Goal: Task Accomplishment & Management: Complete application form

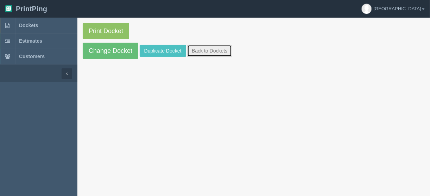
click at [205, 50] on link "Back to Dockets" at bounding box center [209, 51] width 45 height 12
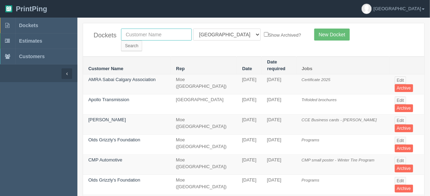
click at [166, 33] on input "text" at bounding box center [156, 35] width 71 height 12
type input "kassam"
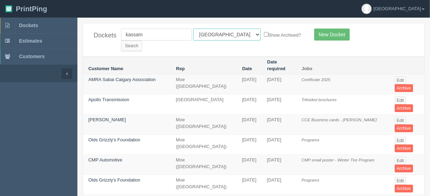
click at [225, 33] on select "All Users Ali Ali Test 1 Aly Amy Ankit Arif Brandon Dan France Greg Jim Mark Ma…" at bounding box center [227, 35] width 68 height 12
select select
click at [193, 29] on select "All Users Ali Ali Test 1 Aly Amy Ankit Arif Brandon Dan France Greg Jim Mark Ma…" at bounding box center [227, 35] width 68 height 12
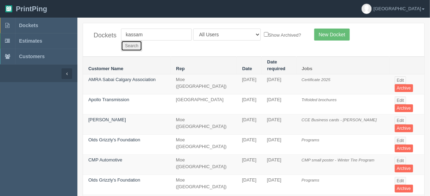
click at [142, 41] on input "Search" at bounding box center [131, 46] width 21 height 11
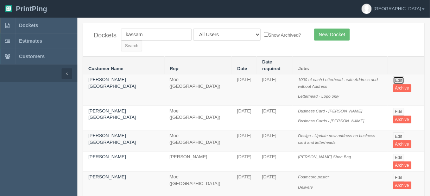
click at [395, 76] on link "Edit" at bounding box center [399, 80] width 12 height 8
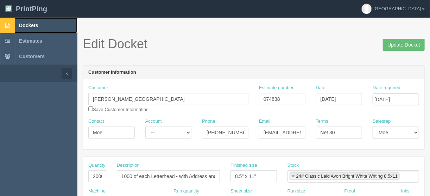
click at [22, 25] on span "Dockets" at bounding box center [28, 26] width 19 height 6
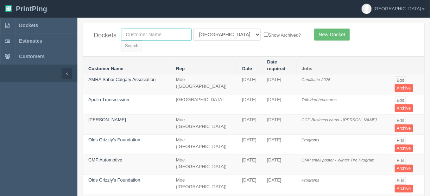
click at [142, 34] on input "text" at bounding box center [156, 35] width 71 height 12
type input "mahog"
click at [224, 33] on select "All Users Ali Ali Test 1 Aly Amy Ankit Arif Brandon Dan France Greg Jim Mark Ma…" at bounding box center [227, 35] width 68 height 12
select select
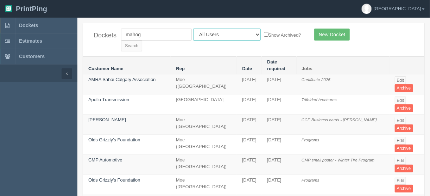
click at [193, 29] on select "All Users Ali Ali Test 1 Aly Amy Ankit Arif Brandon Dan France Greg Jim Mark Ma…" at bounding box center [227, 35] width 68 height 12
click at [142, 41] on input "Search" at bounding box center [131, 46] width 21 height 11
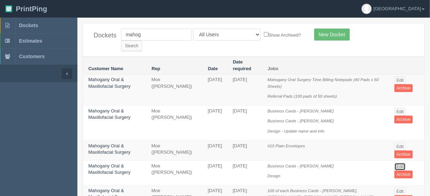
click at [397, 163] on link "Edit" at bounding box center [401, 167] width 12 height 8
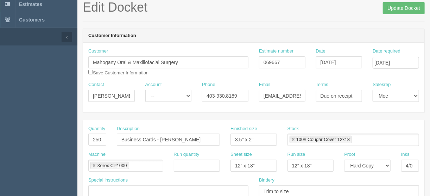
scroll to position [28, 0]
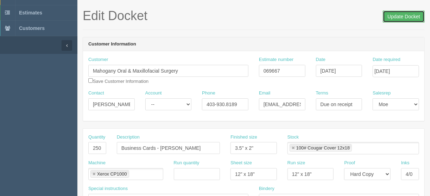
click at [400, 17] on input "Update Docket" at bounding box center [404, 17] width 42 height 12
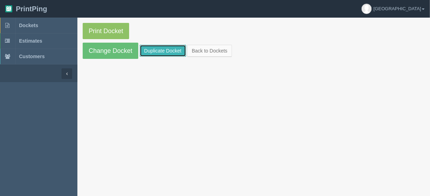
click at [171, 49] on link "Duplicate Docket" at bounding box center [163, 51] width 46 height 12
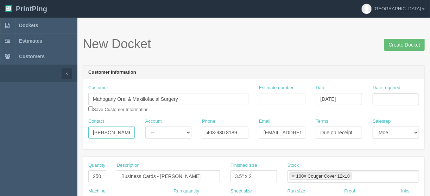
scroll to position [0, 2]
drag, startPoint x: 93, startPoint y: 131, endPoint x: 159, endPoint y: 131, distance: 65.5
click at [159, 131] on div "Contact [PERSON_NAME] Account -- Existing Client Allrush Client Rep Client Phon…" at bounding box center [254, 131] width 342 height 26
paste input "Jenna Skrtic <jennas@mahoganyoralsurgery.com>"
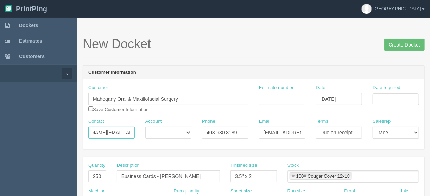
drag, startPoint x: 94, startPoint y: 130, endPoint x: 150, endPoint y: 134, distance: 55.8
click at [150, 134] on div "Contact Jenna Skrtic <jennas@mahoganyoralsurgery.com Account -- Existing Client…" at bounding box center [254, 131] width 342 height 26
type input "Jenna Skrtic <"
drag, startPoint x: 262, startPoint y: 132, endPoint x: 335, endPoint y: 135, distance: 73.0
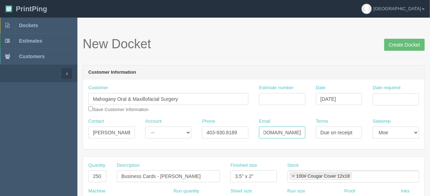
click at [332, 131] on div "Contact Jenna Skrtic < Account -- Existing Client Allrush Client Rep Client Pho…" at bounding box center [254, 131] width 342 height 26
paste input "jennas"
type input "jennas@mahoganyoralsurgery.com"
click at [125, 132] on input "Jenna Skrtic <" at bounding box center [111, 132] width 46 height 12
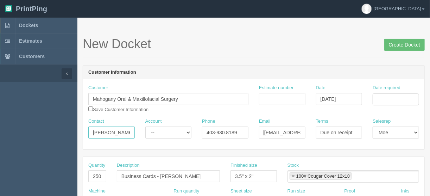
scroll to position [0, 0]
type input "Jenna Skrtic"
click at [270, 95] on input "Estimate number" at bounding box center [282, 99] width 46 height 12
type input "062872"
click at [389, 99] on input "Date required" at bounding box center [396, 99] width 46 height 12
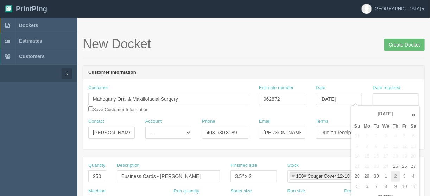
click at [393, 176] on td "2" at bounding box center [395, 176] width 9 height 10
click at [404, 135] on td "3" at bounding box center [404, 136] width 8 height 10
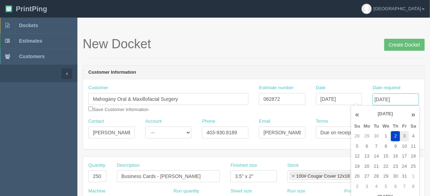
type input "[DATE]"
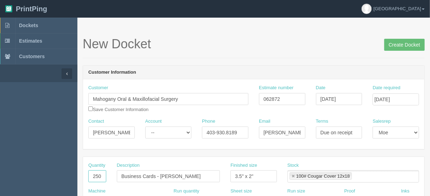
drag, startPoint x: 91, startPoint y: 177, endPoint x: 136, endPoint y: 174, distance: 44.5
click at [136, 174] on div "Quantity 250 Description Business Cards - Orysia Bachinsky Finished size 3.5" x…" at bounding box center [254, 175] width 342 height 26
type input "2000"
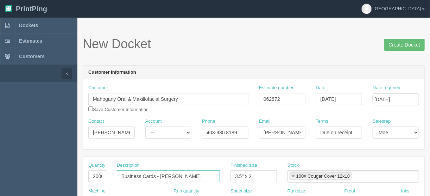
drag, startPoint x: 205, startPoint y: 171, endPoint x: 160, endPoint y: 173, distance: 44.4
click at [160, 173] on input "Business Cards - Orysia Bachinsky" at bounding box center [168, 176] width 103 height 12
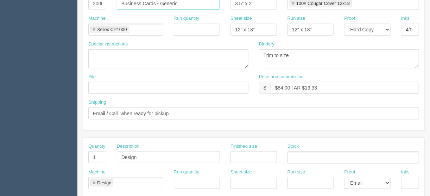
scroll to position [197, 0]
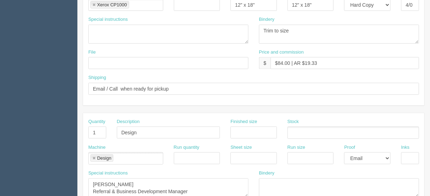
type input "Business Cards - Generic"
click at [95, 63] on input "text" at bounding box center [168, 63] width 160 height 12
type input "Client files"
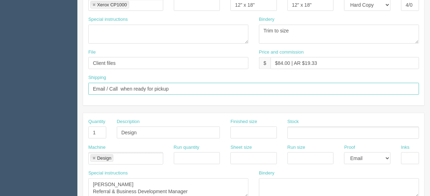
drag, startPoint x: 155, startPoint y: 89, endPoint x: 32, endPoint y: 88, distance: 122.9
click at [32, 88] on section "Dockets Estimates Customers" at bounding box center [215, 131] width 430 height 622
type input "Call/email when ready"
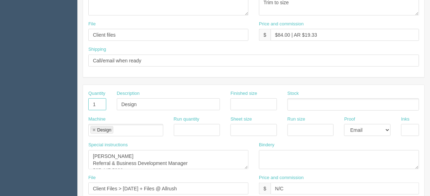
drag, startPoint x: 90, startPoint y: 104, endPoint x: 74, endPoint y: 104, distance: 15.5
click at [74, 104] on section "Dockets Estimates Customers" at bounding box center [215, 103] width 430 height 622
drag, startPoint x: 96, startPoint y: 104, endPoint x: 91, endPoint y: 119, distance: 15.6
click at [93, 104] on div "Quantity Description Design Finished size Stock" at bounding box center [254, 103] width 342 height 26
click at [94, 128] on link at bounding box center [94, 130] width 4 height 5
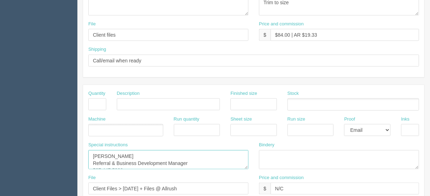
scroll to position [21, 0]
drag, startPoint x: 91, startPoint y: 153, endPoint x: 157, endPoint y: 182, distance: 72.2
click at [157, 182] on div "Quantity Description Finished size Stock Machine Run quantity Sheet size Run si…" at bounding box center [254, 158] width 342 height 146
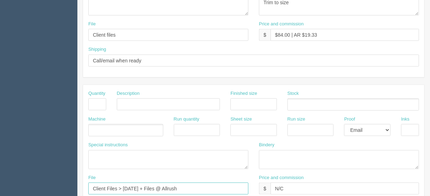
drag, startPoint x: 183, startPoint y: 187, endPoint x: 24, endPoint y: 181, distance: 158.6
click at [24, 181] on section "Dockets Estimates Customers" at bounding box center [215, 103] width 430 height 622
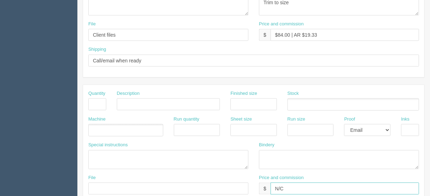
drag, startPoint x: 258, startPoint y: 186, endPoint x: 245, endPoint y: 186, distance: 13.0
click at [245, 186] on div "File Price and commission $ N/C" at bounding box center [254, 187] width 342 height 26
drag, startPoint x: 387, startPoint y: 129, endPoint x: 380, endPoint y: 129, distance: 6.7
click at [387, 129] on select "-- Email Hard Copy" at bounding box center [367, 130] width 46 height 12
select select
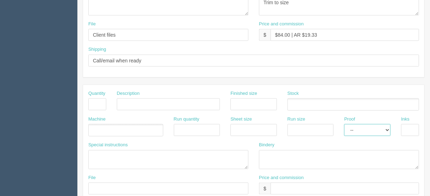
click at [344, 124] on select "-- Email Hard Copy" at bounding box center [367, 130] width 46 height 12
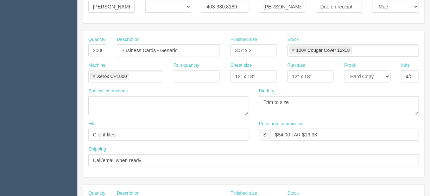
scroll to position [102, 0]
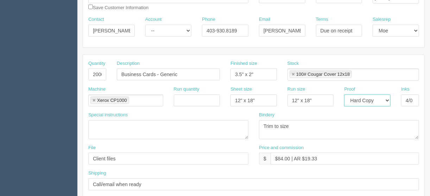
click at [386, 98] on select "-- Email Hard Copy" at bounding box center [367, 100] width 46 height 12
select select "Email"
click at [344, 94] on select "-- Email Hard Copy" at bounding box center [367, 100] width 46 height 12
drag, startPoint x: 140, startPoint y: 71, endPoint x: 106, endPoint y: 70, distance: 33.8
click at [106, 70] on div "Quantity 2000 Description Business Cards - Generic Finished size 3.5" x 2" Stoc…" at bounding box center [254, 73] width 342 height 26
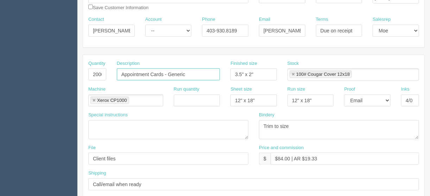
type input "Appointment Cards - Generic"
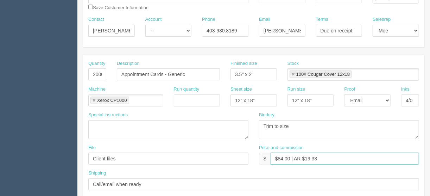
click at [281, 156] on input "$84.00 | AR $19.33" at bounding box center [345, 159] width 149 height 12
type input "$165.00 | AR $19.33"
click at [414, 98] on input "4/0" at bounding box center [411, 100] width 18 height 12
type input "4/4"
drag, startPoint x: 324, startPoint y: 159, endPoint x: 308, endPoint y: 157, distance: 15.9
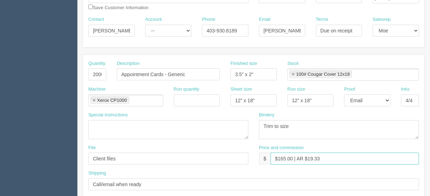
click at [308, 157] on input "$165.00 | AR $19.33" at bounding box center [345, 159] width 149 height 12
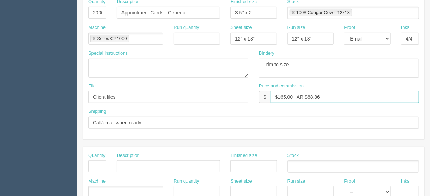
scroll to position [186, 0]
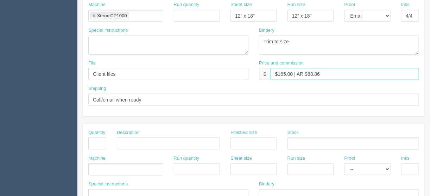
type input "$165.00 | AR $88.86"
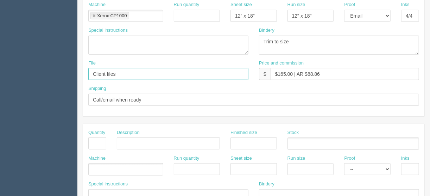
click at [119, 73] on input "Client files" at bounding box center [168, 74] width 160 height 12
type input "Client Files > August 2023"
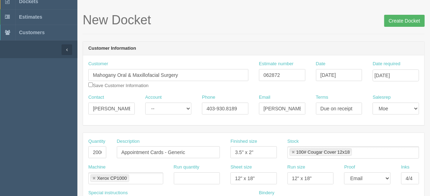
scroll to position [0, 0]
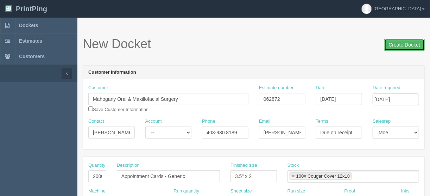
click at [401, 44] on input "Create Docket" at bounding box center [405, 45] width 41 height 12
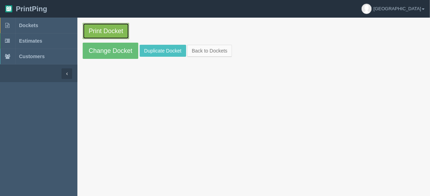
click at [101, 29] on link "Print Docket" at bounding box center [106, 31] width 46 height 16
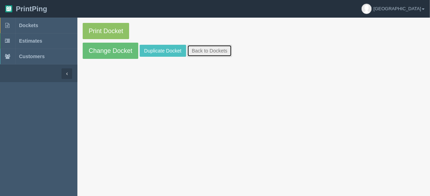
click at [213, 52] on link "Back to Dockets" at bounding box center [209, 51] width 45 height 12
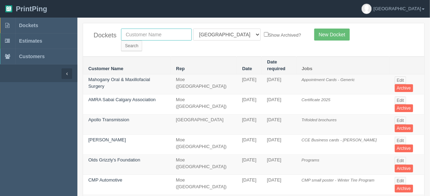
drag, startPoint x: 136, startPoint y: 33, endPoint x: 135, endPoint y: 26, distance: 7.4
click at [136, 33] on input "text" at bounding box center [156, 35] width 71 height 12
type input "mahog"
click at [223, 34] on select "All Users Ali Ali Test 1 Aly Amy Ankit Arif Brandon Dan France Greg Jim Mark Ma…" at bounding box center [227, 35] width 68 height 12
select select
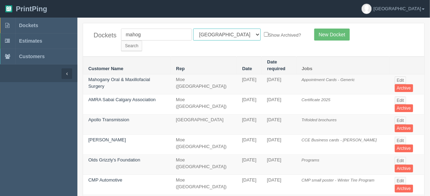
click at [193, 29] on select "All Users Ali Ali Test 1 Aly Amy Ankit Arif Brandon Dan France Greg Jim Mark Ma…" at bounding box center [227, 35] width 68 height 12
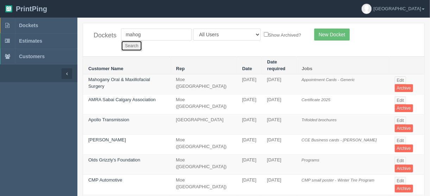
click at [142, 41] on input "Search" at bounding box center [131, 46] width 21 height 11
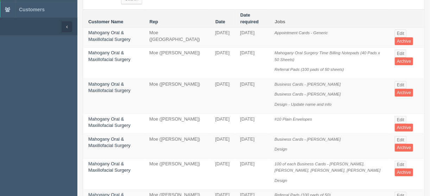
scroll to position [56, 0]
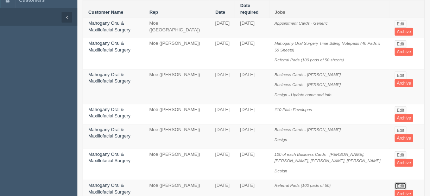
click at [400, 182] on link "Edit" at bounding box center [401, 186] width 12 height 8
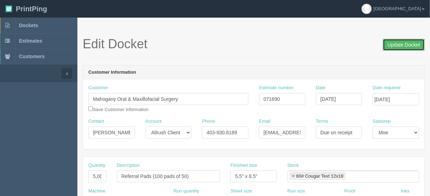
click at [400, 43] on input "Update Docket" at bounding box center [404, 45] width 42 height 12
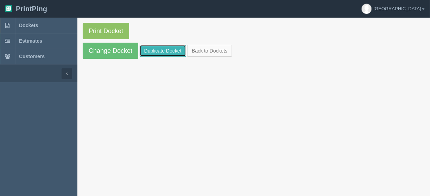
click at [153, 50] on link "Duplicate Docket" at bounding box center [163, 51] width 46 height 12
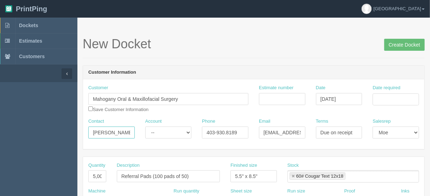
scroll to position [0, 2]
drag, startPoint x: 93, startPoint y: 132, endPoint x: 131, endPoint y: 130, distance: 38.4
click at [131, 130] on input "Madison Huffman" at bounding box center [111, 132] width 46 height 12
paste input "Jenna Skrtic <jennas@mahoganyoralsurgery.com>"
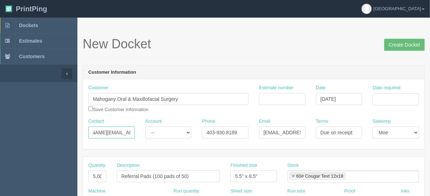
drag, startPoint x: 95, startPoint y: 133, endPoint x: 113, endPoint y: 138, distance: 18.5
click at [156, 132] on div "Contact Jenna Skrtic <jennas@mahoganyoralsurgery.com Account -- Existing Client…" at bounding box center [254, 131] width 342 height 26
type input "Jenna Skrtic <"
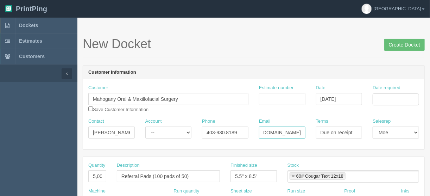
drag, startPoint x: 263, startPoint y: 134, endPoint x: 330, endPoint y: 130, distance: 67.4
click at [330, 130] on div "Contact Jenna Skrtic < Account -- Existing Client Allrush Client Rep Client Pho…" at bounding box center [254, 131] width 342 height 26
paste input "jennas"
type input "[PERSON_NAME][EMAIL_ADDRESS][DOMAIN_NAME]"
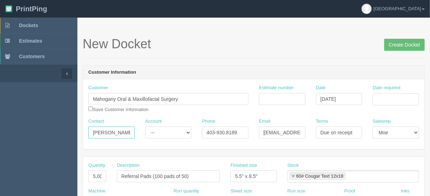
click at [124, 131] on input "[PERSON_NAME] <" at bounding box center [111, 132] width 46 height 12
type input "[PERSON_NAME]"
drag, startPoint x: 268, startPoint y: 100, endPoint x: 256, endPoint y: 87, distance: 17.5
click at [268, 100] on input "Estimate number" at bounding box center [282, 99] width 46 height 12
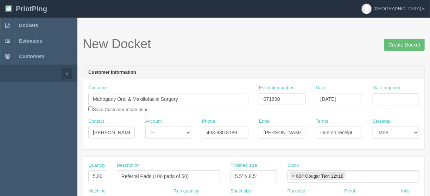
type input "071690"
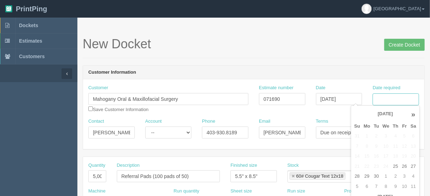
click at [378, 97] on input "Date required" at bounding box center [396, 99] width 46 height 12
click at [405, 176] on td "3" at bounding box center [404, 176] width 8 height 10
type input "October 3, 2025"
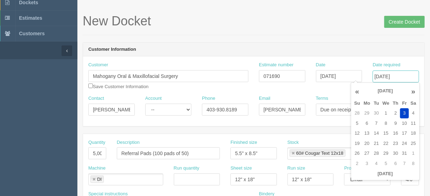
scroll to position [56, 0]
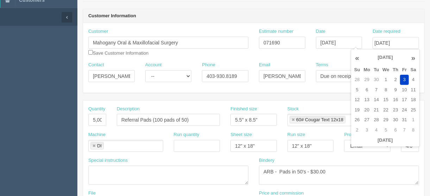
click at [344, 148] on div "Proof -- Email Hard Copy" at bounding box center [367, 144] width 57 height 26
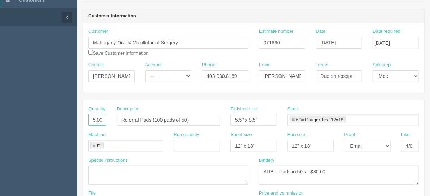
click at [97, 119] on input "5,000" at bounding box center [97, 120] width 18 height 12
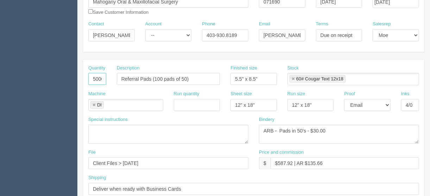
scroll to position [113, 0]
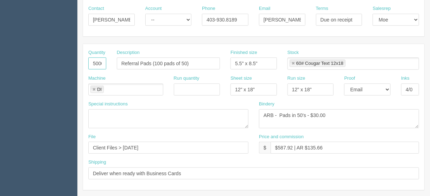
type input "5000"
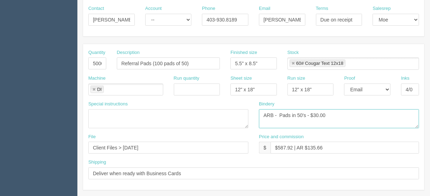
click at [280, 113] on textarea "ARB - Pads in 50's - $30.00" at bounding box center [339, 118] width 160 height 19
type textarea "ARB - Pads in 50's - $30.00"
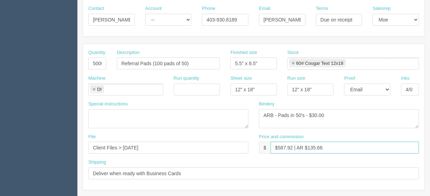
click at [292, 144] on input "$587.92 | AR $135.66" at bounding box center [345, 148] width 149 height 12
type input "$587.90 | AR $135.66"
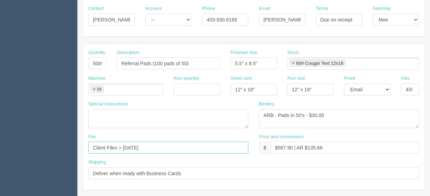
drag, startPoint x: 163, startPoint y: 145, endPoint x: 123, endPoint y: 150, distance: 40.5
click at [123, 150] on input "Client Files > [DATE]" at bounding box center [168, 148] width 160 height 12
type input "Client files > March 2025"
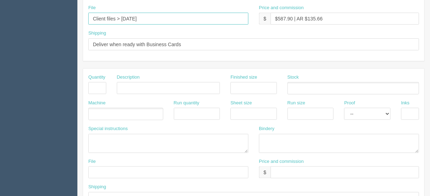
scroll to position [214, 0]
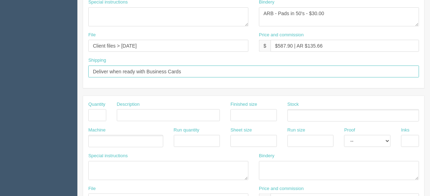
drag, startPoint x: 166, startPoint y: 69, endPoint x: 147, endPoint y: 68, distance: 19.0
click at [147, 68] on input "Deliver when ready with Business Cards" at bounding box center [253, 72] width 331 height 12
click at [194, 66] on input "Deliver when ready with appointment cards" at bounding box center [253, 72] width 331 height 12
type input "Deliver when ready with appointment cards and envelopes"
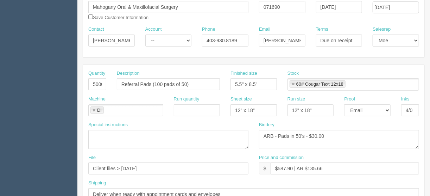
scroll to position [102, 0]
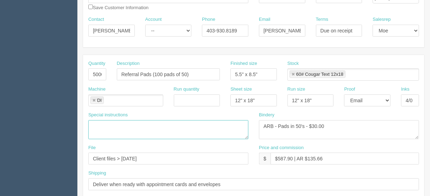
click at [93, 122] on textarea at bounding box center [168, 129] width 160 height 19
type textarea "Courier included"
click at [314, 123] on textarea "ARB - Pads in 50's - $30.00" at bounding box center [339, 129] width 160 height 19
click at [305, 124] on textarea "ARB - Pads in 50's - $30.00" at bounding box center [339, 129] width 160 height 19
type textarea "ARB - Pads in 50's with 111# backing - $40.00"
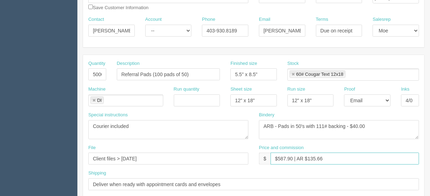
click at [336, 153] on input "$587.90 | AR $135.66" at bounding box center [345, 159] width 149 height 12
drag, startPoint x: 323, startPoint y: 157, endPoint x: 309, endPoint y: 157, distance: 14.4
click at [309, 157] on input "$587.90 | AR $135.66" at bounding box center [345, 159] width 149 height 12
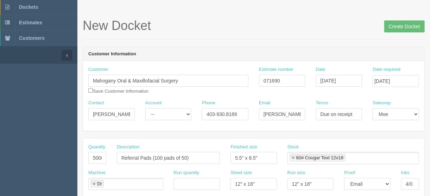
scroll to position [17, 0]
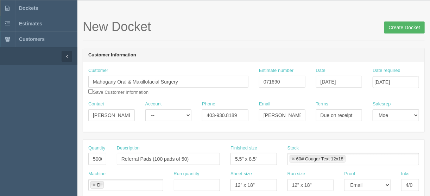
type input "$587.90 | AR $217.55"
click at [400, 25] on input "Create Docket" at bounding box center [405, 27] width 41 height 12
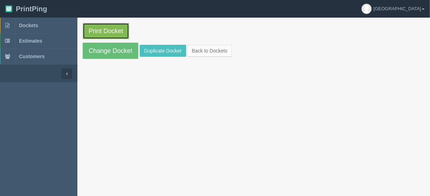
click at [109, 30] on link "Print Docket" at bounding box center [106, 31] width 46 height 16
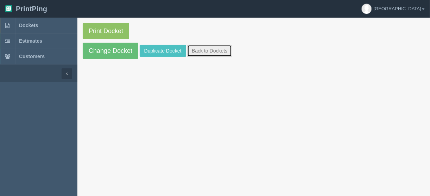
click at [206, 48] on link "Back to Dockets" at bounding box center [209, 51] width 45 height 12
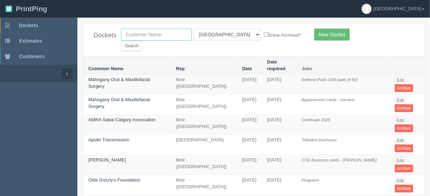
drag, startPoint x: 147, startPoint y: 34, endPoint x: 131, endPoint y: 36, distance: 15.6
click at [146, 34] on input "text" at bounding box center [156, 35] width 71 height 12
type input "mahog"
click at [226, 32] on select "All Users Ali Ali Test 1 Aly Amy Ankit Arif Brandon Dan France Greg Jim Mark Ma…" at bounding box center [227, 35] width 68 height 12
select select
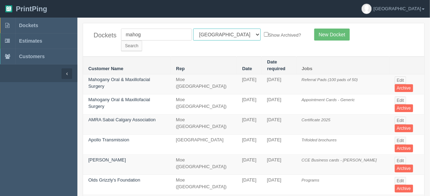
click at [193, 29] on select "All Users Ali Ali Test 1 Aly Amy Ankit Arif Brandon Dan France Greg Jim Mark Ma…" at bounding box center [227, 35] width 68 height 12
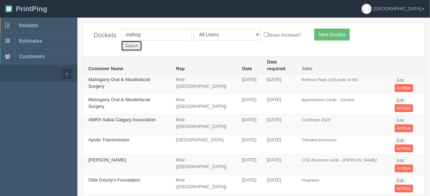
click at [142, 41] on input "Search" at bounding box center [131, 46] width 21 height 11
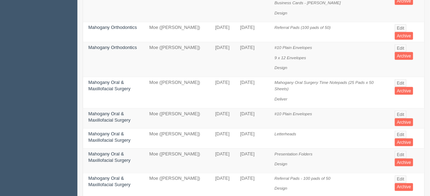
scroll to position [394, 0]
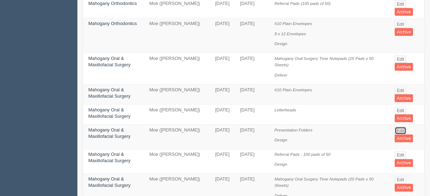
click at [397, 127] on link "Edit" at bounding box center [401, 131] width 12 height 8
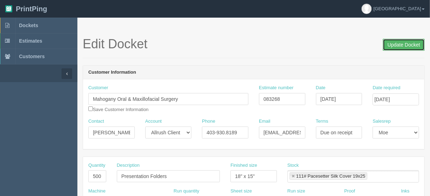
click at [395, 43] on input "Update Docket" at bounding box center [404, 45] width 42 height 12
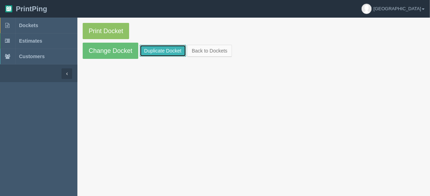
click at [163, 48] on link "Duplicate Docket" at bounding box center [163, 51] width 46 height 12
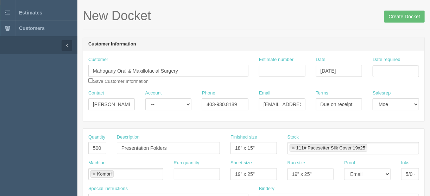
scroll to position [56, 0]
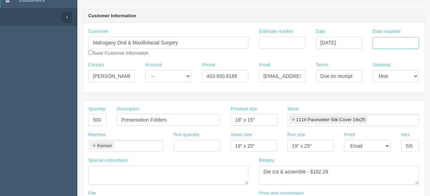
click at [383, 41] on input "Date required" at bounding box center [396, 43] width 46 height 12
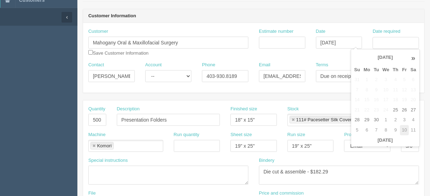
click at [404, 129] on td "10" at bounding box center [404, 130] width 8 height 10
click at [404, 99] on td "17" at bounding box center [404, 100] width 8 height 10
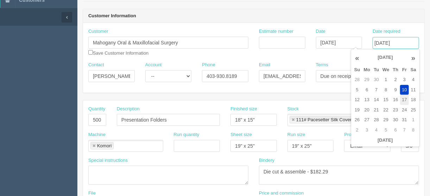
type input "[DATE]"
click at [268, 39] on input "Estimate number" at bounding box center [282, 43] width 46 height 12
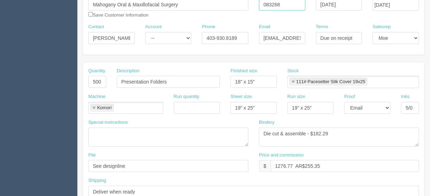
scroll to position [113, 0]
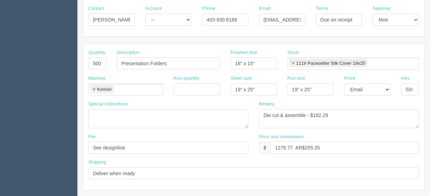
type input "083268"
drag, startPoint x: 127, startPoint y: 146, endPoint x: 65, endPoint y: 150, distance: 62.1
type input "Client Files > [DATE]"
click at [274, 145] on input "1276.77 AR$255.35" at bounding box center [345, 148] width 149 height 12
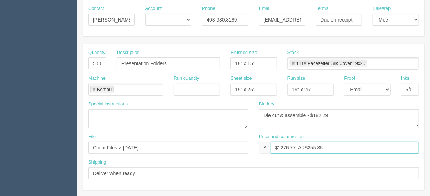
click at [297, 145] on input "$1276.77 AR$255.35" at bounding box center [345, 148] width 149 height 12
type input "$1276.77 | AR$255.35"
drag, startPoint x: 259, startPoint y: 62, endPoint x: 227, endPoint y: 61, distance: 31.4
click at [227, 61] on div "Finished size 18" x 15"" at bounding box center [253, 62] width 57 height 26
type input "9" x 12""
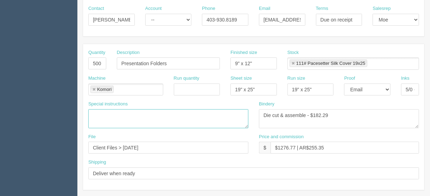
click at [102, 110] on textarea at bounding box center [168, 118] width 160 height 19
type textarea "Courier included"
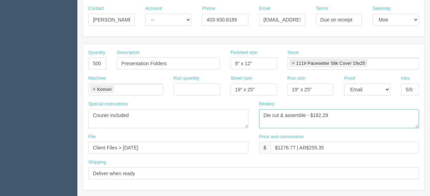
click at [260, 113] on textarea "Die cut & assemble - $182.29" at bounding box center [339, 118] width 160 height 19
click at [297, 114] on textarea "Die cut & assemble - $182.29" at bounding box center [339, 118] width 160 height 19
type textarea "ARB - Die cut and assemble - $182.29"
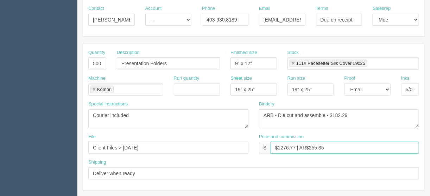
drag, startPoint x: 328, startPoint y: 148, endPoint x: 310, endPoint y: 145, distance: 17.7
click at [310, 145] on input "$1276.77 | AR$255.35" at bounding box center [345, 148] width 149 height 12
type input "$1276.77 | AR $262.44"
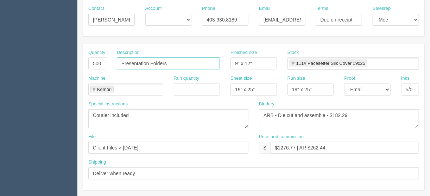
drag, startPoint x: 153, startPoint y: 60, endPoint x: 148, endPoint y: 66, distance: 7.0
click at [153, 60] on input "Presentation Folders" at bounding box center [168, 63] width 103 height 12
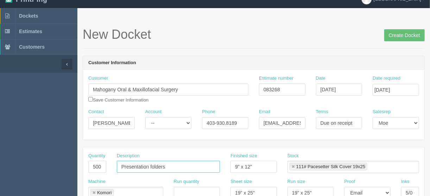
scroll to position [0, 0]
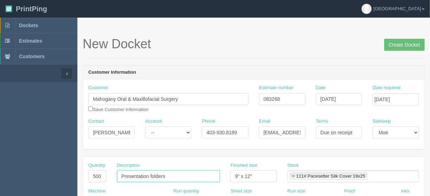
type input "Presentation folders"
drag, startPoint x: 90, startPoint y: 134, endPoint x: 149, endPoint y: 131, distance: 59.3
click at [149, 131] on div "Contact Madison Huffman Account -- Existing Client Allrush Client Rep Client Ph…" at bounding box center [254, 131] width 342 height 26
paste input "Jenna Skrtic <jennas@mahoganyoralsurgery.com>"
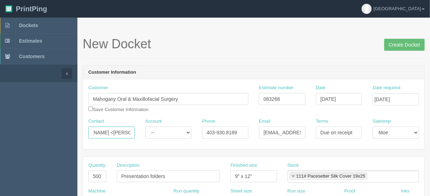
scroll to position [0, 71]
drag, startPoint x: 99, startPoint y: 133, endPoint x: 166, endPoint y: 130, distance: 67.0
click at [166, 130] on div "Contact Jenna Skrtic <jennas@mahoganyoralsurgery.com Account -- Existing Client…" at bounding box center [254, 131] width 342 height 26
type input "Jenna Skrtic <"
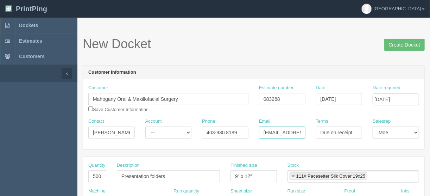
scroll to position [0, 46]
drag, startPoint x: 263, startPoint y: 132, endPoint x: 316, endPoint y: 131, distance: 53.2
click at [316, 131] on div "Contact Jenna Skrtic < Account -- Existing Client Allrush Client Rep Client Pho…" at bounding box center [254, 131] width 342 height 26
paste input "jennas"
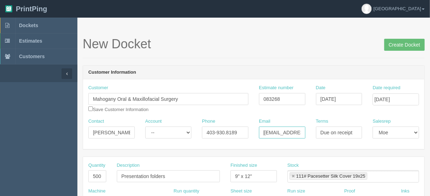
type input "jennas@mahoganyoralsurgery.com"
click at [130, 132] on input "Jenna Skrtic <" at bounding box center [111, 132] width 46 height 12
type input "Jenna Skrtic"
click at [397, 45] on input "Create Docket" at bounding box center [405, 45] width 41 height 12
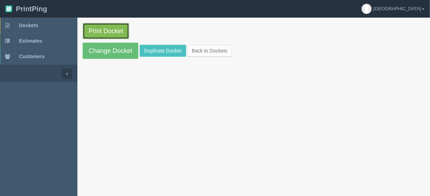
click at [98, 30] on link "Print Docket" at bounding box center [106, 31] width 46 height 16
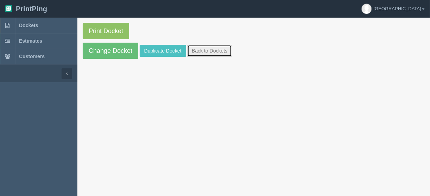
drag, startPoint x: 206, startPoint y: 49, endPoint x: 210, endPoint y: 48, distance: 4.1
click at [206, 49] on link "Back to Dockets" at bounding box center [209, 51] width 45 height 12
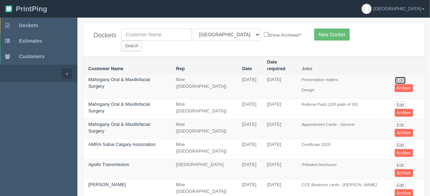
click at [400, 76] on link "Edit" at bounding box center [401, 80] width 12 height 8
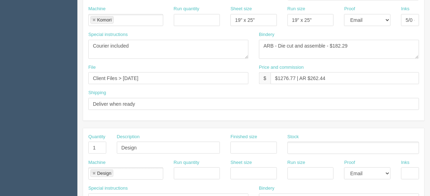
scroll to position [225, 0]
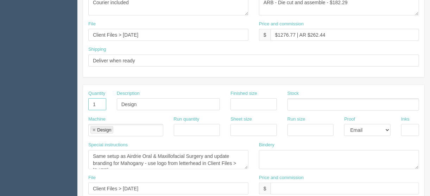
drag, startPoint x: 94, startPoint y: 103, endPoint x: 75, endPoint y: 102, distance: 18.7
click at [75, 103] on section "Dockets Estimates Customers" at bounding box center [215, 103] width 430 height 622
drag, startPoint x: 144, startPoint y: 104, endPoint x: 87, endPoint y: 104, distance: 57.1
click at [87, 104] on div "Quantity Description Design Finished size Stock" at bounding box center [254, 103] width 342 height 26
click at [93, 128] on link at bounding box center [94, 130] width 4 height 5
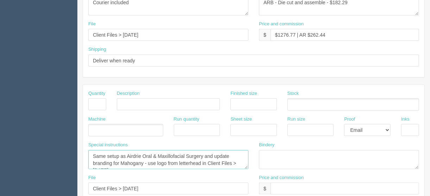
scroll to position [7, 0]
drag, startPoint x: 93, startPoint y: 153, endPoint x: 242, endPoint y: 169, distance: 149.9
click at [242, 169] on div "Special instructions Same setup as Airdrie Oral & Maxillofacial Surgery and upd…" at bounding box center [168, 158] width 171 height 33
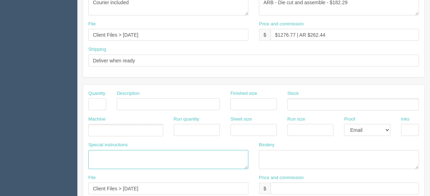
scroll to position [0, 0]
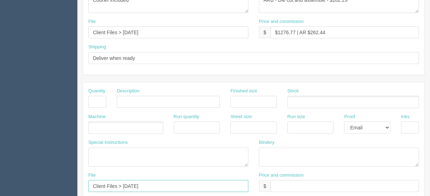
drag, startPoint x: 163, startPoint y: 188, endPoint x: 14, endPoint y: 191, distance: 148.7
click at [14, 191] on section "Dockets Estimates Customers" at bounding box center [215, 101] width 430 height 622
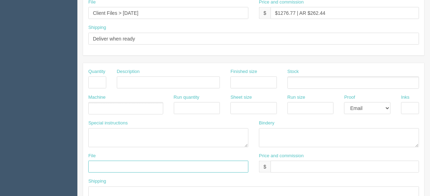
scroll to position [285, 0]
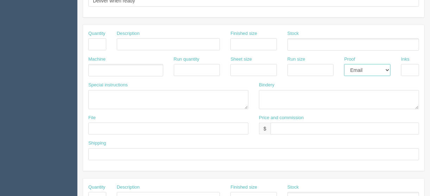
click at [388, 68] on select "-- Email Hard Copy" at bounding box center [367, 70] width 46 height 12
select select
click at [344, 64] on select "-- Email Hard Copy" at bounding box center [367, 70] width 46 height 12
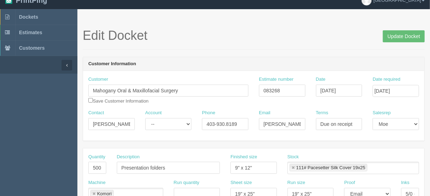
scroll to position [0, 0]
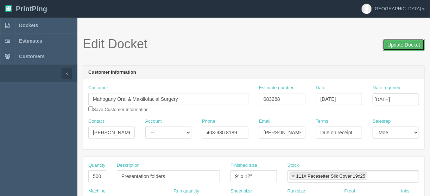
click at [400, 42] on input "Update Docket" at bounding box center [404, 45] width 42 height 12
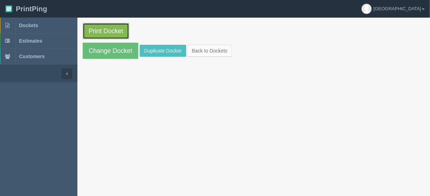
click at [98, 30] on link "Print Docket" at bounding box center [106, 31] width 46 height 16
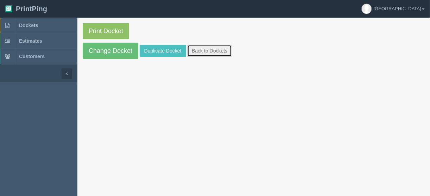
click at [208, 50] on link "Back to Dockets" at bounding box center [209, 51] width 45 height 12
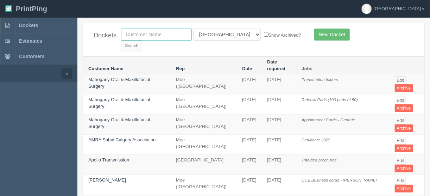
click at [140, 37] on input "text" at bounding box center [156, 35] width 71 height 12
type input "mahog"
click at [224, 33] on select "All Users [PERSON_NAME] Test 1 [PERSON_NAME] [PERSON_NAME] [PERSON_NAME] France…" at bounding box center [227, 35] width 68 height 12
select select
click at [193, 29] on select "All Users [PERSON_NAME] Test 1 [PERSON_NAME] [PERSON_NAME] [PERSON_NAME] France…" at bounding box center [227, 35] width 68 height 12
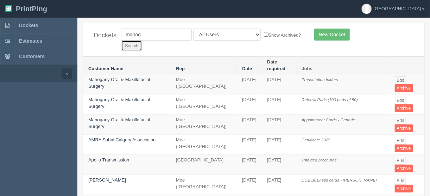
click at [142, 41] on input "Search" at bounding box center [131, 46] width 21 height 11
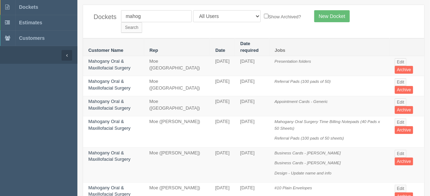
scroll to position [28, 0]
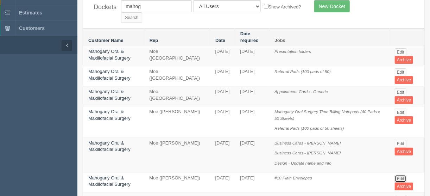
click at [401, 175] on link "Edit" at bounding box center [401, 179] width 12 height 8
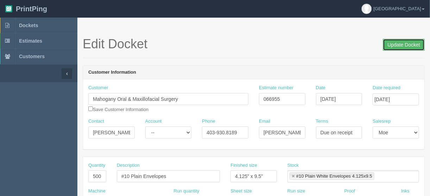
click at [394, 45] on input "Update Docket" at bounding box center [404, 45] width 42 height 12
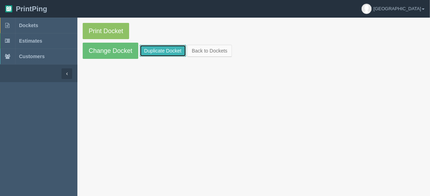
click at [159, 52] on link "Duplicate Docket" at bounding box center [163, 51] width 46 height 12
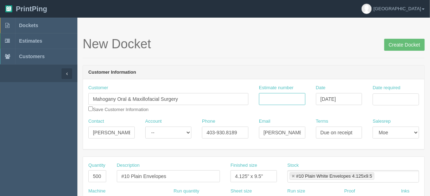
click at [263, 97] on input "Estimate number" at bounding box center [282, 99] width 46 height 12
type input "066955"
click at [391, 99] on input "Date required" at bounding box center [396, 99] width 46 height 12
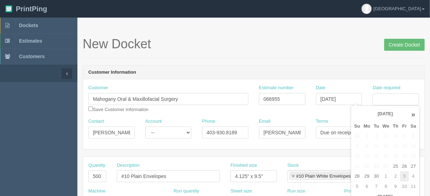
click at [403, 174] on td "3" at bounding box center [404, 176] width 8 height 10
type input "[DATE]"
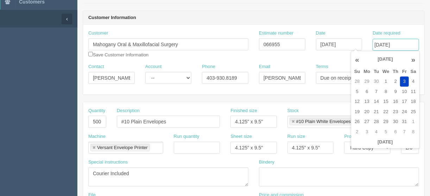
scroll to position [85, 0]
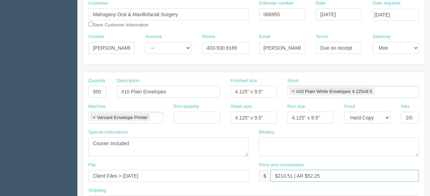
drag, startPoint x: 293, startPoint y: 175, endPoint x: 281, endPoint y: 174, distance: 11.3
click at [281, 174] on input "$210.51 | AR $52.25" at bounding box center [345, 176] width 149 height 12
type input "$226.21 | AR $52.25"
click at [133, 91] on input "#10 Plain Envelopes" at bounding box center [168, 92] width 103 height 12
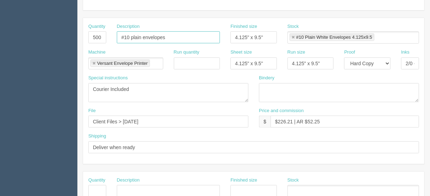
scroll to position [169, 0]
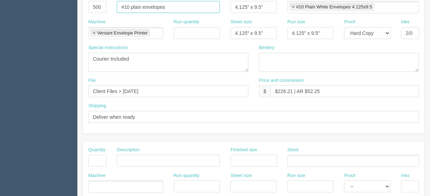
type input "#10 plain envelopes"
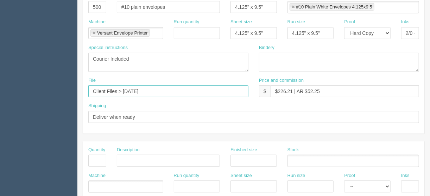
drag, startPoint x: 164, startPoint y: 90, endPoint x: 124, endPoint y: 93, distance: 40.3
click at [124, 93] on input "Client Files > November 2024" at bounding box center [168, 91] width 160 height 12
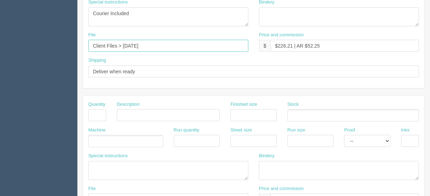
scroll to position [130, 0]
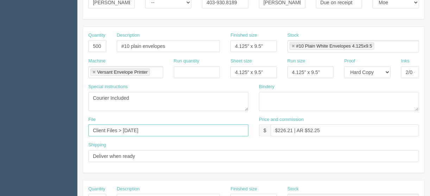
type input "Client Files > May 2025"
drag, startPoint x: 269, startPoint y: 42, endPoint x: 212, endPoint y: 51, distance: 57.4
click at [212, 51] on div "Quantity 500 Description #10 plain envelopes Finished size 4.125" x 9.5" Stock …" at bounding box center [254, 45] width 342 height 26
type input "9.5" x 4.125""
drag, startPoint x: 273, startPoint y: 42, endPoint x: 203, endPoint y: 45, distance: 70.5
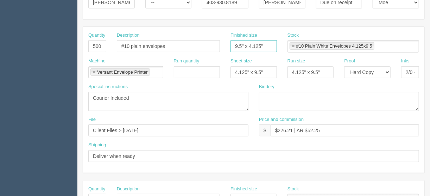
click at [203, 45] on div "Quantity 500 Description #10 plain envelopes Finished size 9.5" x 4.125" Stock …" at bounding box center [254, 45] width 342 height 26
drag, startPoint x: 266, startPoint y: 70, endPoint x: 187, endPoint y: 71, distance: 79.3
click at [189, 69] on div "Machine Versant Envelope Printer Versant Envelope Printer Run quantity Sheet si…" at bounding box center [254, 71] width 342 height 26
paste input "9.5" x 4.12"
type input "9.5" x 4.125""
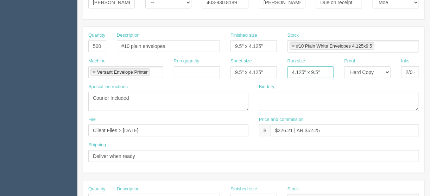
drag, startPoint x: 329, startPoint y: 70, endPoint x: 262, endPoint y: 73, distance: 67.7
click at [265, 71] on div "Machine Versant Envelope Printer Versant Envelope Printer Run quantity Sheet si…" at bounding box center [254, 71] width 342 height 26
paste input "9.5" x 4.12"
type input "9.5" x 4.125""
click at [388, 70] on select "-- Email Hard Copy" at bounding box center [367, 72] width 46 height 12
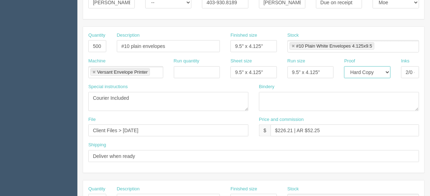
select select "Email"
click at [344, 66] on select "-- Email Hard Copy" at bounding box center [367, 72] width 46 height 12
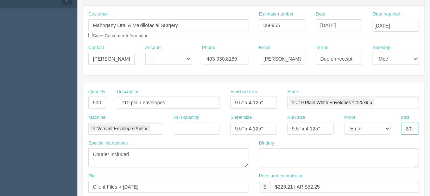
scroll to position [0, 37]
drag, startPoint x: 404, startPoint y: 125, endPoint x: 429, endPoint y: 125, distance: 25.0
type input "4/0"
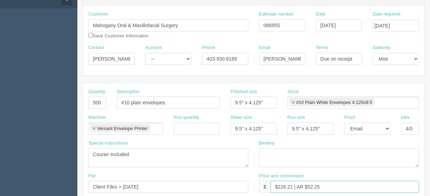
click at [327, 184] on input "$226.21 | AR $52.25" at bounding box center [345, 187] width 149 height 12
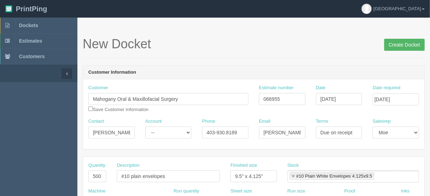
type input "$226.21 | AR $52.20"
click at [400, 43] on input "Create Docket" at bounding box center [405, 45] width 41 height 12
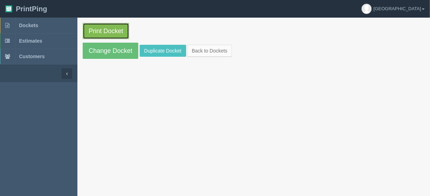
click at [101, 30] on link "Print Docket" at bounding box center [106, 31] width 46 height 16
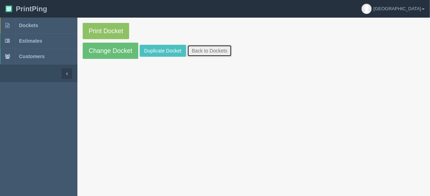
click at [204, 46] on link "Back to Dockets" at bounding box center [209, 51] width 45 height 12
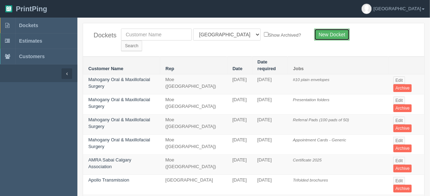
click at [331, 34] on link "New Docket" at bounding box center [333, 35] width 36 height 12
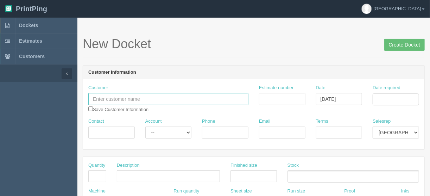
click at [94, 97] on input "text" at bounding box center [168, 99] width 160 height 12
type input "Cato networks"
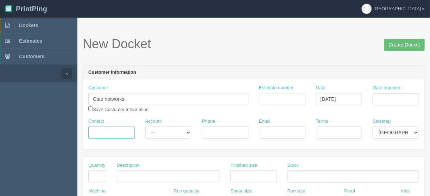
click at [91, 131] on input "Contact" at bounding box center [111, 132] width 46 height 12
paste input "[PERSON_NAME]"
type input "[PERSON_NAME]"
click at [215, 130] on input "Phone" at bounding box center [225, 132] width 46 height 12
paste input "403.383.5575"
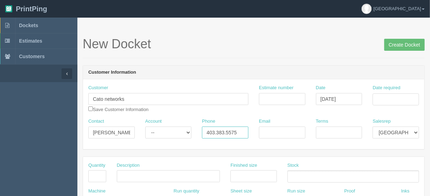
type input "403.383.5575"
click at [279, 132] on input "Email" at bounding box center [282, 132] width 46 height 12
paste input "[PERSON_NAME][EMAIL_ADDRESS][PERSON_NAME][DOMAIN_NAME]"
type input "[PERSON_NAME][EMAIL_ADDRESS][PERSON_NAME][DOMAIN_NAME]"
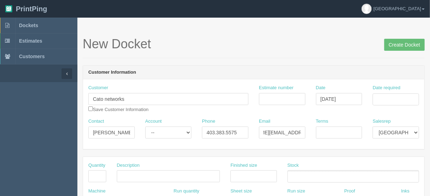
scroll to position [0, 0]
click at [382, 97] on input "Date required" at bounding box center [396, 99] width 46 height 12
click at [404, 177] on td "3" at bounding box center [404, 176] width 8 height 10
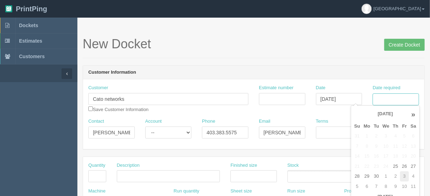
type input "October 3, 2025"
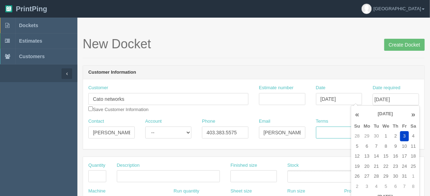
click at [320, 131] on input "Terms" at bounding box center [339, 132] width 46 height 12
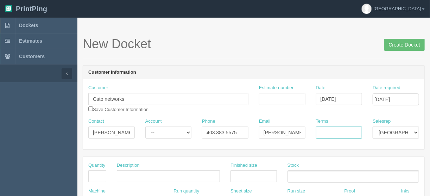
type input "COD"
click at [98, 174] on input "text" at bounding box center [97, 176] width 18 height 12
type input "1"
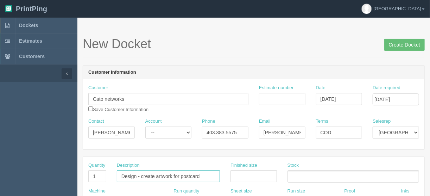
type input "Design - create artwork for postcard"
drag, startPoint x: 247, startPoint y: 174, endPoint x: 240, endPoint y: 170, distance: 7.3
click at [247, 174] on input "text" at bounding box center [254, 176] width 46 height 12
type input "6" x 4""
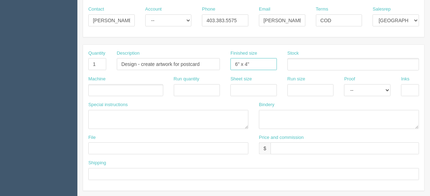
scroll to position [113, 0]
click at [99, 86] on ul at bounding box center [125, 89] width 75 height 12
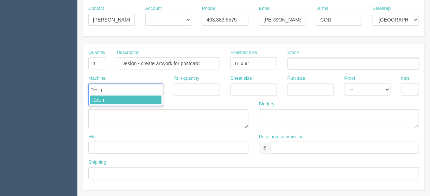
type input "Design"
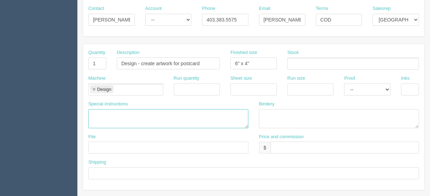
click at [106, 110] on textarea at bounding box center [168, 118] width 160 height 19
type textarea "See France"
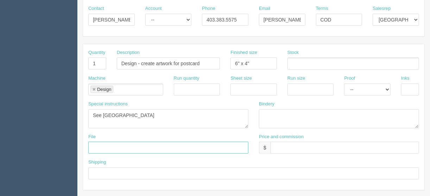
click at [107, 144] on input "text" at bounding box center [168, 148] width 160 height 12
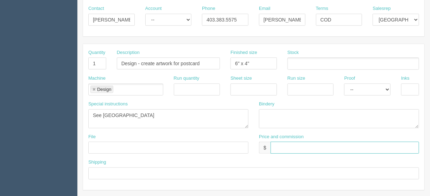
click at [273, 148] on input "text" at bounding box center [345, 148] width 149 height 12
type input "$_________________________________"
click at [379, 91] on select "-- Email Hard Copy" at bounding box center [367, 89] width 46 height 12
select select "Email"
click at [344, 83] on select "-- Email Hard Copy" at bounding box center [367, 89] width 46 height 12
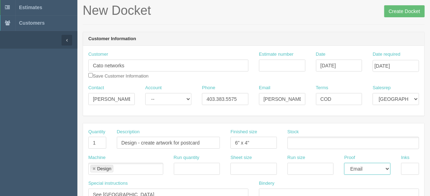
scroll to position [0, 0]
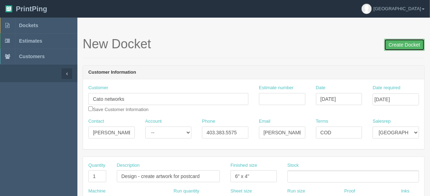
click at [407, 45] on input "Create Docket" at bounding box center [405, 45] width 41 height 12
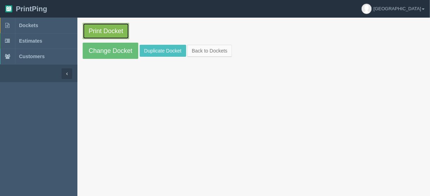
click at [101, 31] on link "Print Docket" at bounding box center [106, 31] width 46 height 16
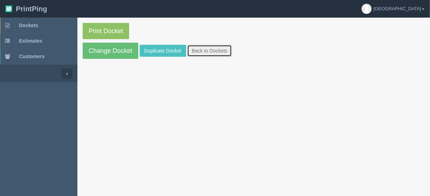
click at [203, 47] on link "Back to Dockets" at bounding box center [209, 51] width 45 height 12
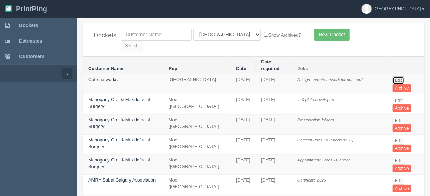
click at [394, 76] on link "Edit" at bounding box center [399, 80] width 12 height 8
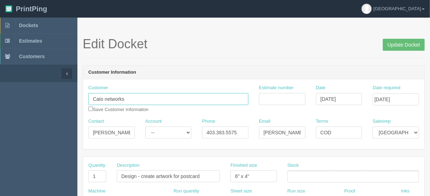
click at [107, 97] on input "Cato networks" at bounding box center [168, 99] width 160 height 12
type input "Cato Networks"
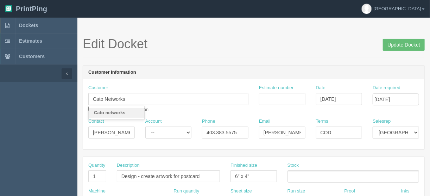
click at [168, 80] on div "Customer Cato Networks Cato networks Save Customer Information Estimate number …" at bounding box center [254, 114] width 342 height 70
click at [89, 108] on input "checkbox" at bounding box center [90, 108] width 5 height 5
checkbox input "true"
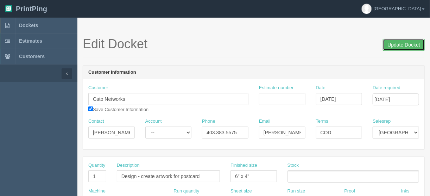
click at [403, 47] on input "Update Docket" at bounding box center [404, 45] width 42 height 12
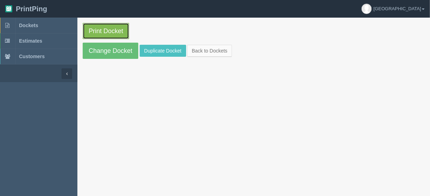
click at [112, 32] on link "Print Docket" at bounding box center [106, 31] width 46 height 16
